Goal: Information Seeking & Learning: Learn about a topic

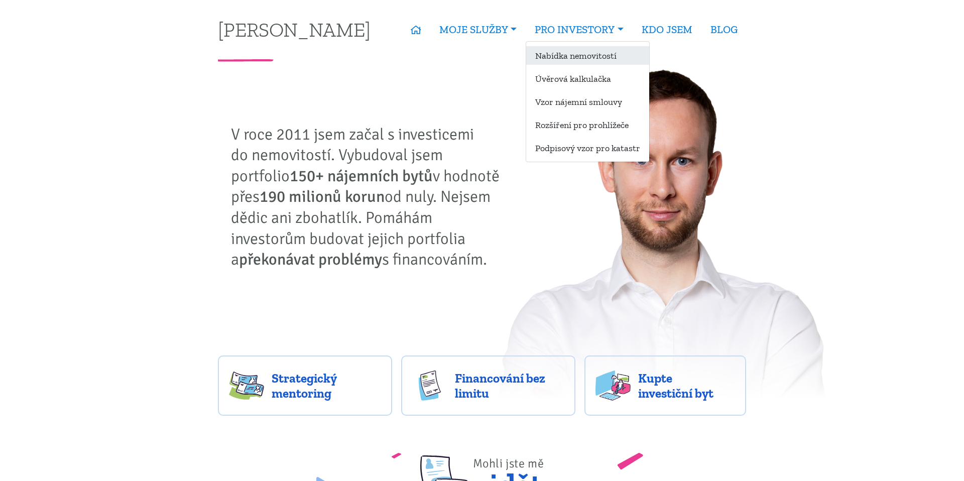
click at [574, 58] on link "Nabídka nemovitostí" at bounding box center [587, 55] width 123 height 19
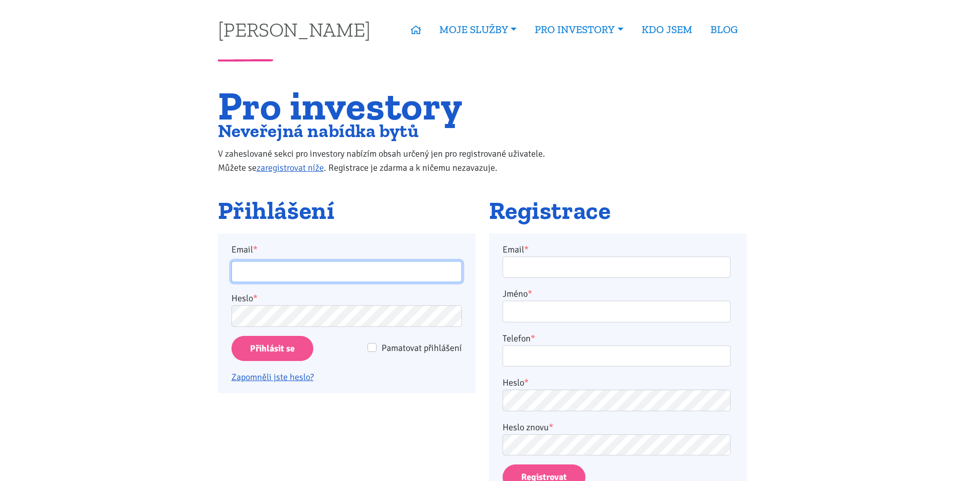
click at [341, 276] on input "Email *" at bounding box center [346, 272] width 230 height 22
click at [231, 261] on protonpass-control-677b at bounding box center [231, 261] width 0 height 0
type input "[EMAIL_ADDRESS][DOMAIN_NAME]"
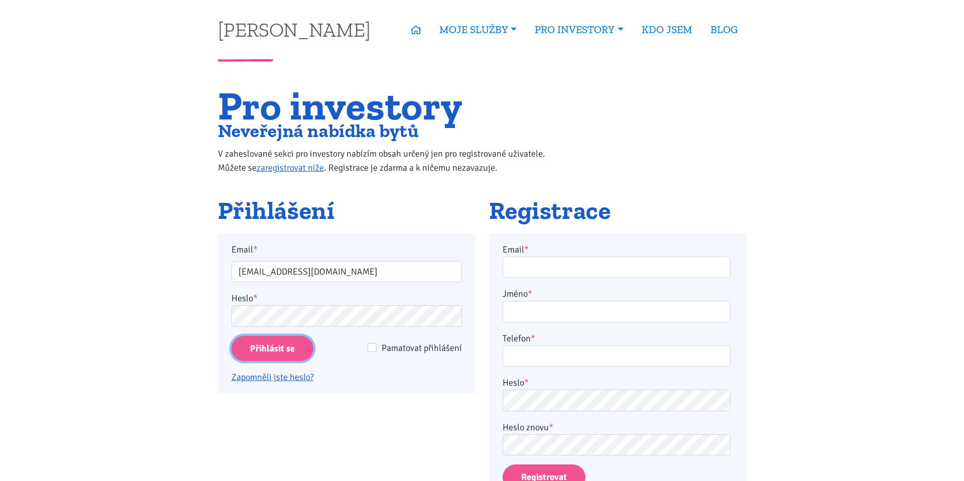
click at [288, 351] on input "Přihlásit se" at bounding box center [272, 349] width 82 height 26
